Goal: Task Accomplishment & Management: Manage account settings

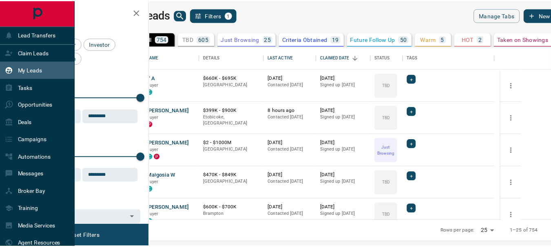
scroll to position [168, 397]
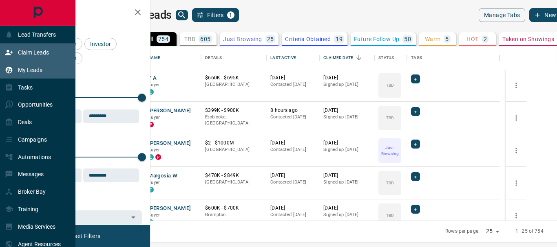
click at [32, 51] on p "Claim Leads" at bounding box center [33, 52] width 31 height 7
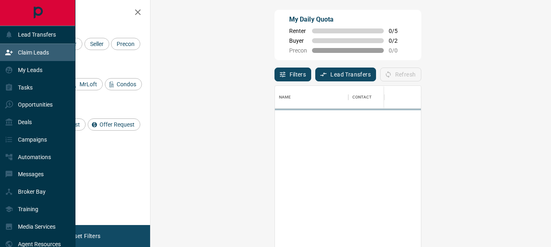
scroll to position [179, 377]
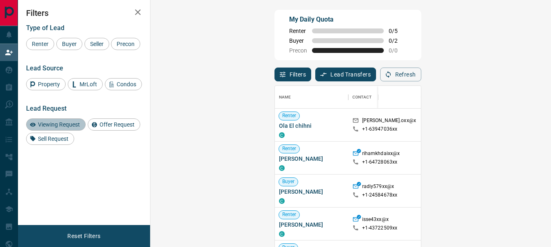
click at [61, 128] on span "Viewing Request" at bounding box center [59, 124] width 48 height 7
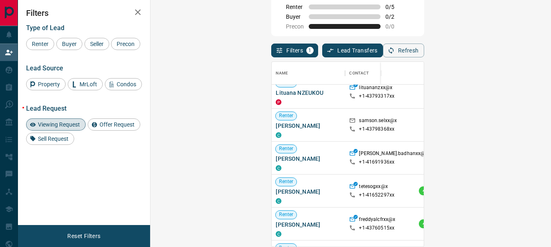
scroll to position [0, 0]
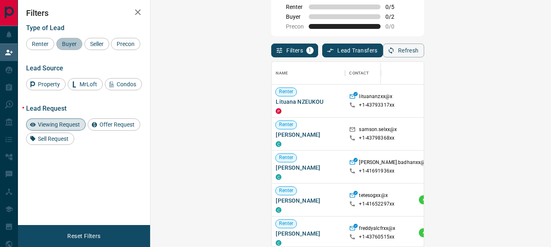
click at [72, 45] on span "Buyer" at bounding box center [69, 44] width 20 height 7
click at [69, 131] on div "Viewing Request" at bounding box center [56, 125] width 60 height 12
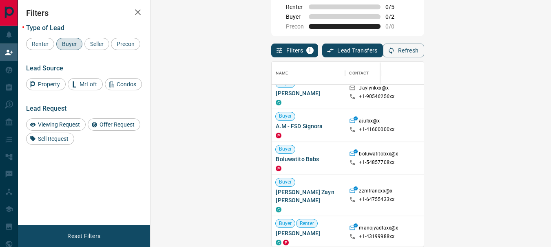
scroll to position [212, 0]
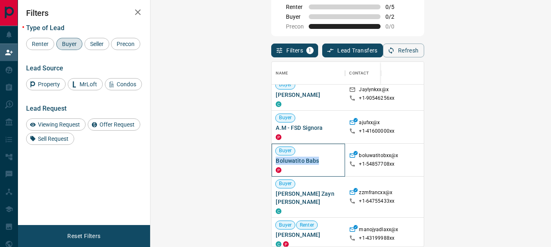
drag, startPoint x: 161, startPoint y: 160, endPoint x: 208, endPoint y: 161, distance: 47.7
click at [276, 161] on span "Boluwatito Babs" at bounding box center [308, 161] width 65 height 8
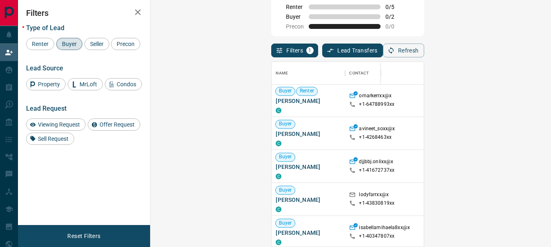
scroll to position [1155, 0]
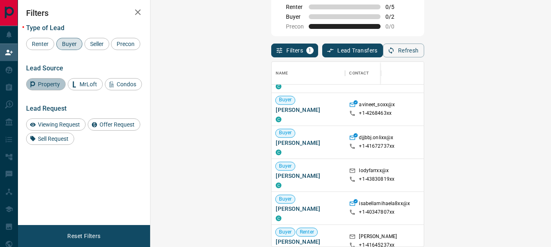
click at [46, 88] on span "Property" at bounding box center [49, 84] width 28 height 7
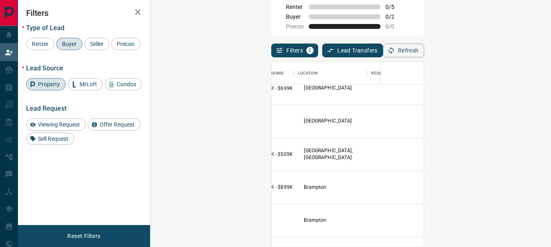
scroll to position [688, 206]
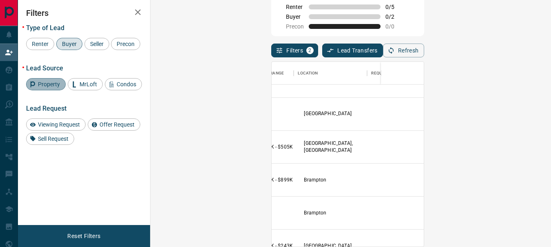
click at [54, 88] on span "Property" at bounding box center [49, 84] width 28 height 7
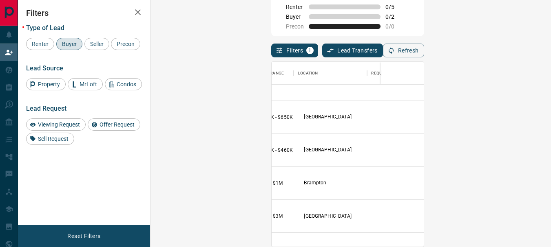
scroll to position [150, 206]
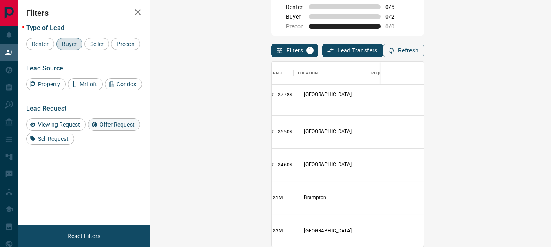
click at [120, 128] on span "Offer Request" at bounding box center [117, 124] width 41 height 7
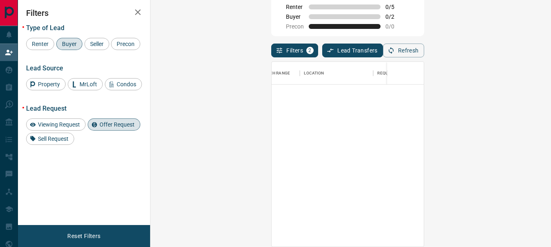
scroll to position [0, 0]
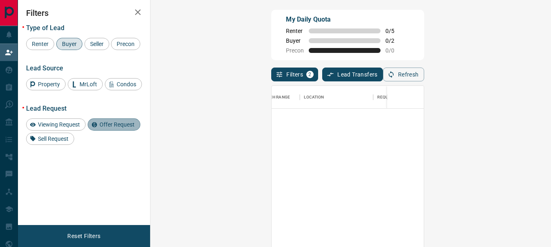
click at [110, 128] on span "Offer Request" at bounding box center [117, 124] width 41 height 7
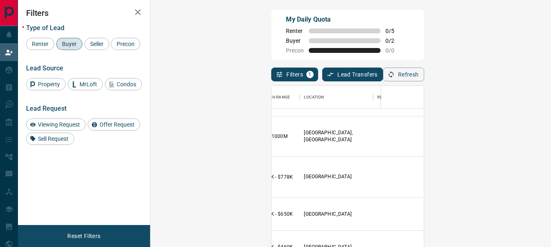
scroll to position [101, 200]
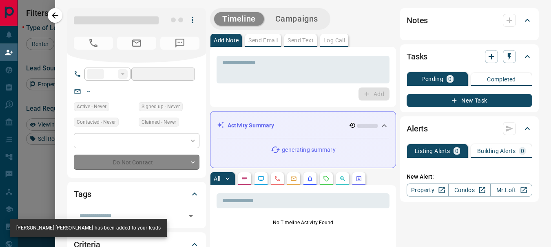
type input "**"
type input "**********"
type input "**"
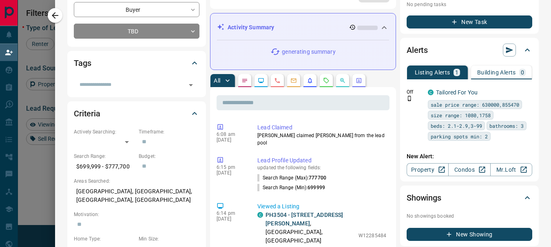
scroll to position [148, 0]
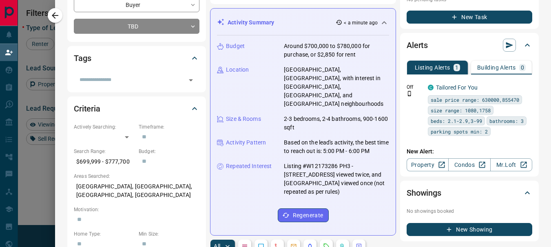
click at [321, 78] on p "[GEOGRAPHIC_DATA], [GEOGRAPHIC_DATA], with interest in [GEOGRAPHIC_DATA], [GEOG…" at bounding box center [336, 87] width 105 height 43
click at [323, 243] on icon "Requests" at bounding box center [326, 246] width 7 height 7
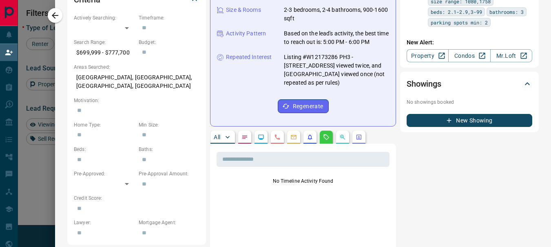
scroll to position [259, 0]
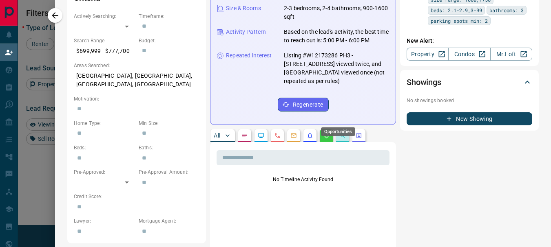
click at [339, 132] on icon "Opportunities" at bounding box center [342, 135] width 7 height 7
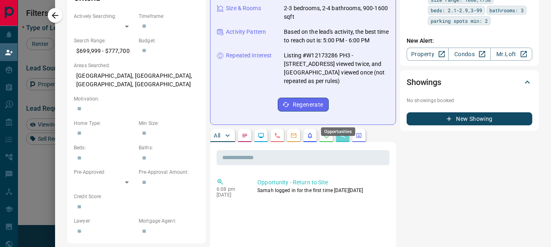
click at [339, 132] on icon "Opportunities" at bounding box center [342, 135] width 7 height 7
click at [306, 132] on icon "Listing Alerts" at bounding box center [309, 135] width 7 height 7
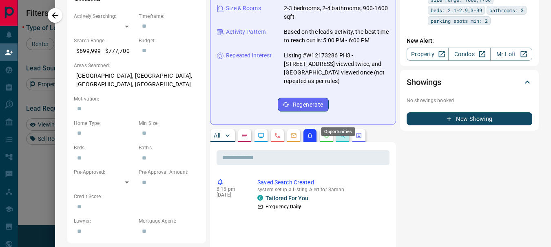
click at [340, 133] on icon "Opportunities" at bounding box center [342, 135] width 5 height 5
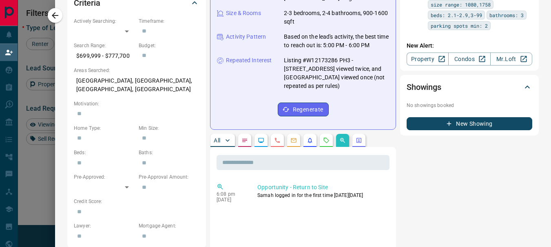
scroll to position [223, 0]
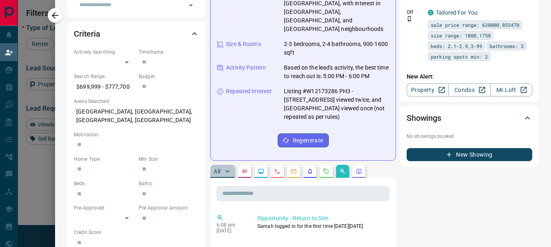
click at [215, 165] on button "All" at bounding box center [222, 171] width 24 height 13
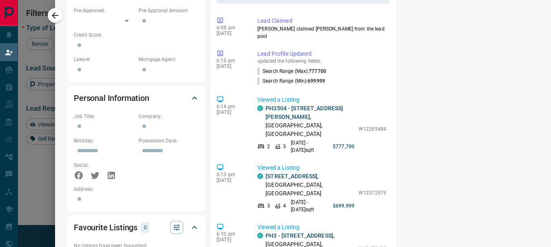
scroll to position [438, 0]
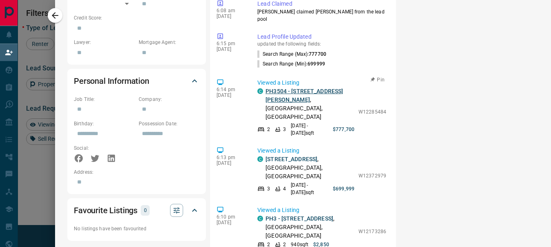
click at [280, 88] on link "PH3504 - [STREET_ADDRESS][PERSON_NAME]" at bounding box center [303, 95] width 77 height 15
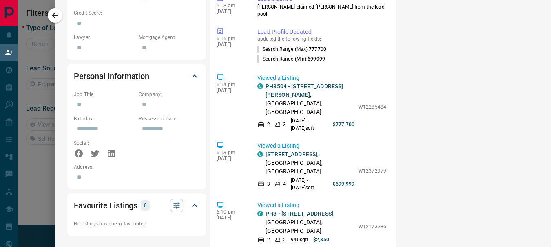
scroll to position [441, 0]
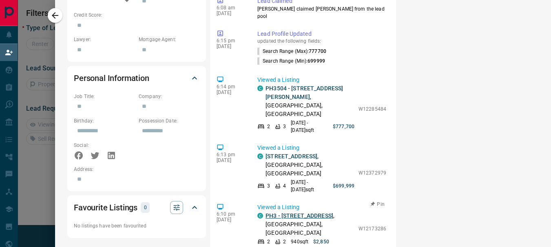
click at [279, 213] on link "PH3 - [STREET_ADDRESS]" at bounding box center [299, 216] width 68 height 7
